Goal: Task Accomplishment & Management: Use online tool/utility

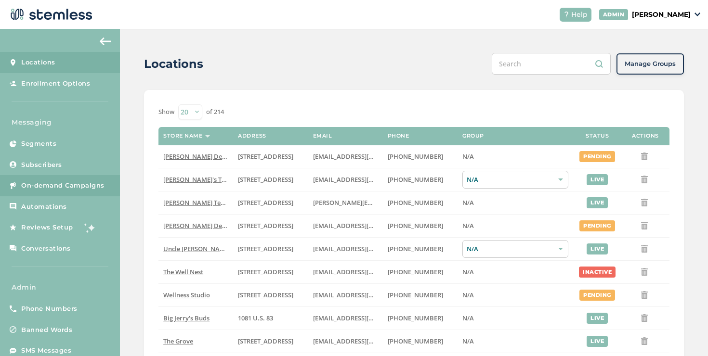
click at [83, 190] on span "On-demand Campaigns" at bounding box center [62, 186] width 83 height 10
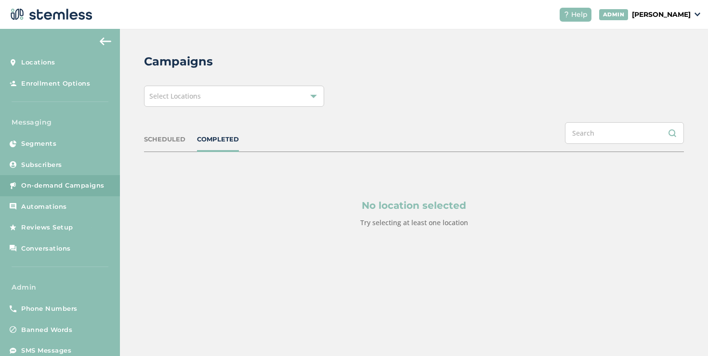
click at [182, 104] on div "Select Locations" at bounding box center [234, 96] width 180 height 21
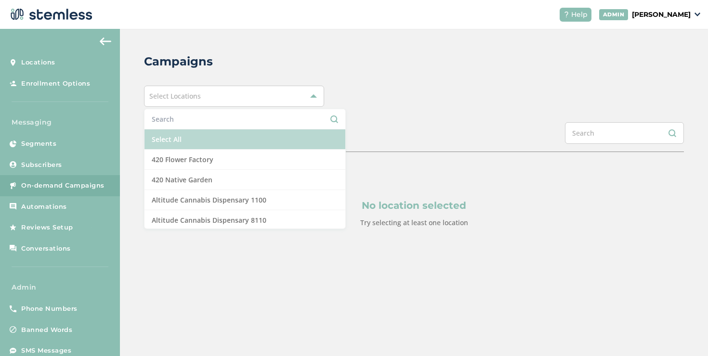
click at [172, 139] on li "Select All" at bounding box center [244, 139] width 201 height 20
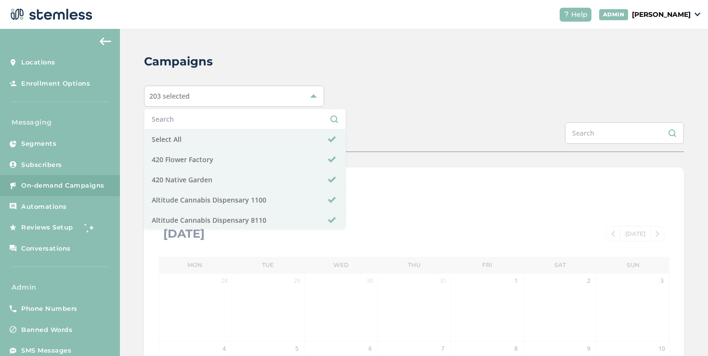
click at [355, 102] on div "203 selected Select All 420 Flower Factory 420 Native Garden Altitude Cannabis …" at bounding box center [414, 96] width 540 height 21
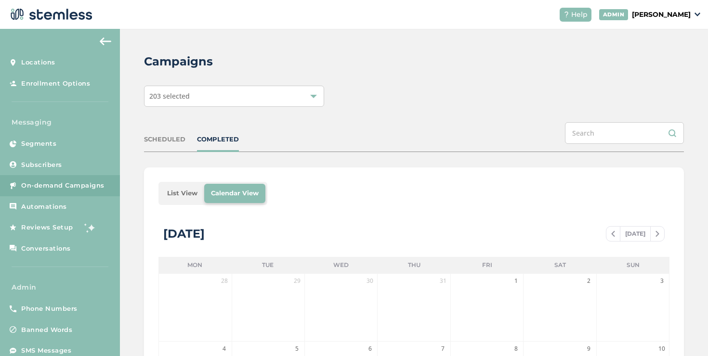
click at [186, 194] on li "List View" at bounding box center [182, 193] width 44 height 19
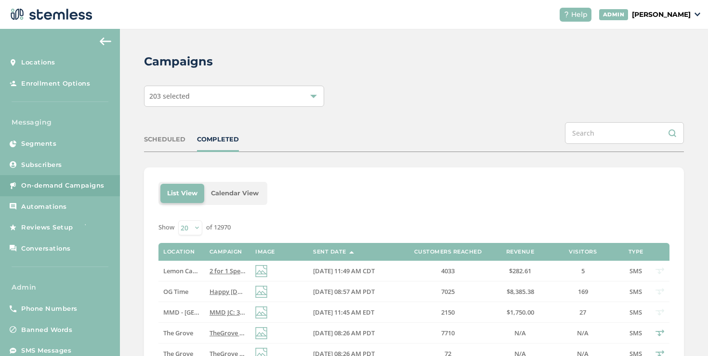
click at [180, 138] on div "SCHEDULED" at bounding box center [164, 140] width 41 height 10
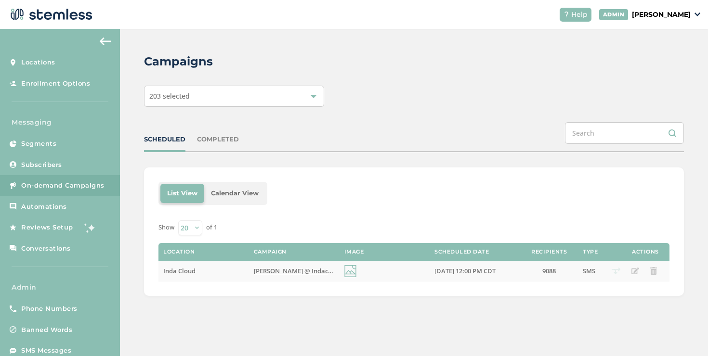
click at [292, 272] on span "[PERSON_NAME] @ Indacloud: 15% OFF [DATE] Reply END to cancel" at bounding box center [352, 271] width 197 height 9
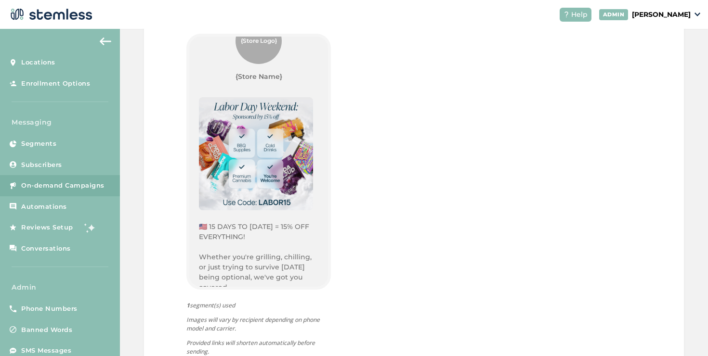
scroll to position [148, 0]
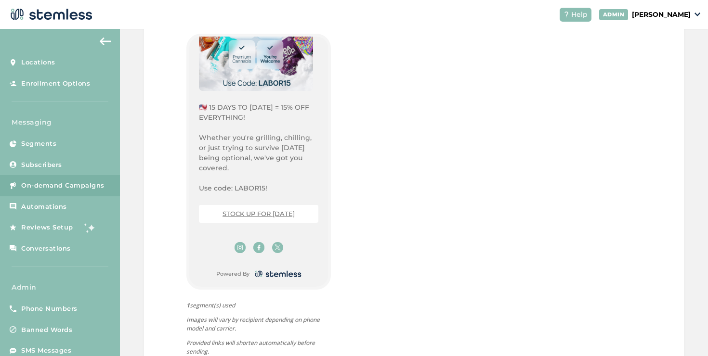
click at [252, 216] on link "STOCK UP FOR [DATE]" at bounding box center [258, 214] width 72 height 8
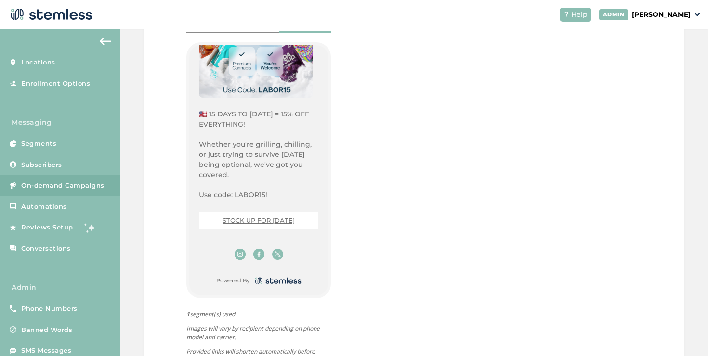
scroll to position [445, 0]
